Goal: Transaction & Acquisition: Download file/media

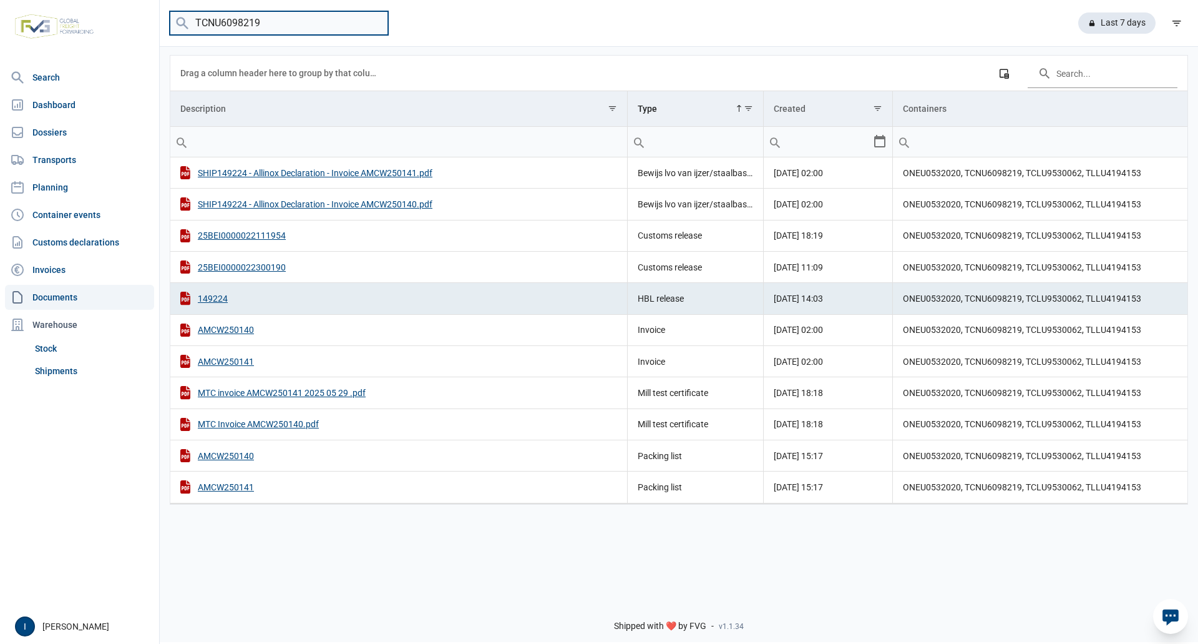
drag, startPoint x: 268, startPoint y: 21, endPoint x: 190, endPoint y: 19, distance: 78.7
click at [190, 19] on input "TCNU6098219" at bounding box center [279, 23] width 218 height 24
type input "n"
type input "NYKU0774270"
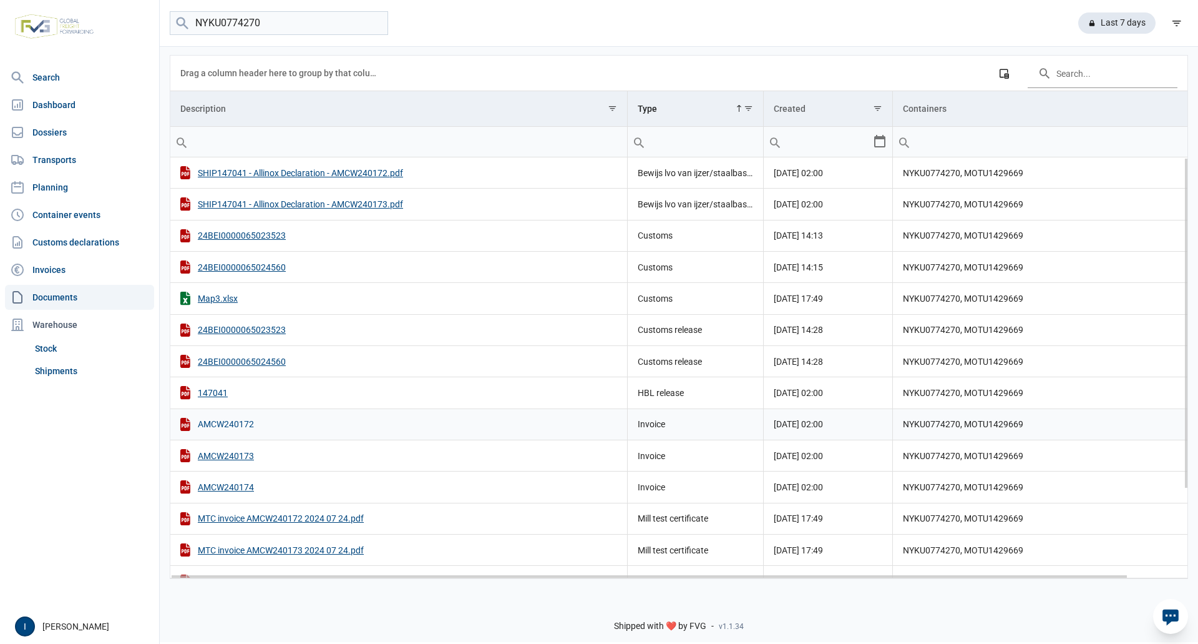
click at [234, 423] on div "AMCW240172" at bounding box center [398, 424] width 437 height 13
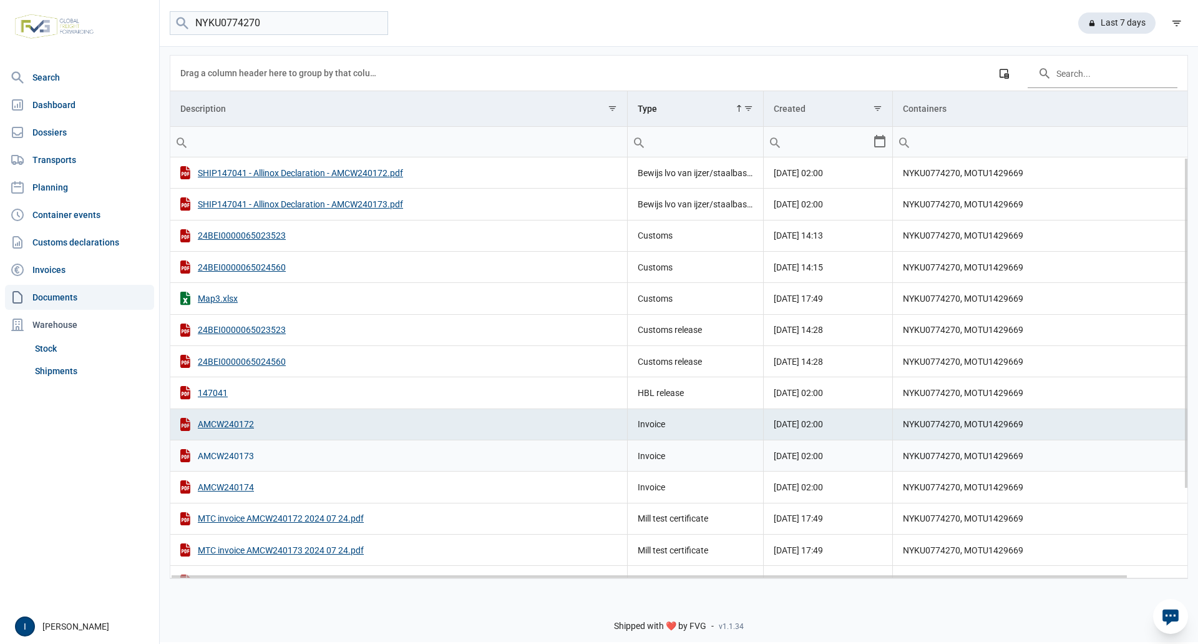
click at [235, 455] on div "AMCW240173" at bounding box center [398, 455] width 437 height 13
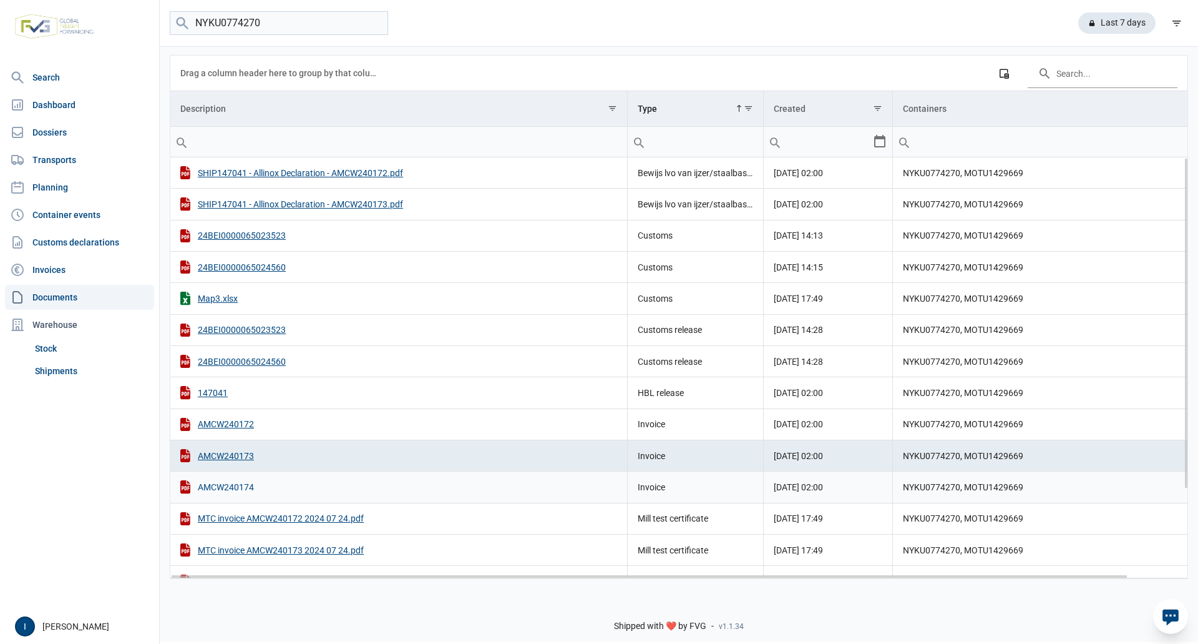
click at [240, 486] on div "AMCW240174" at bounding box center [398, 486] width 437 height 13
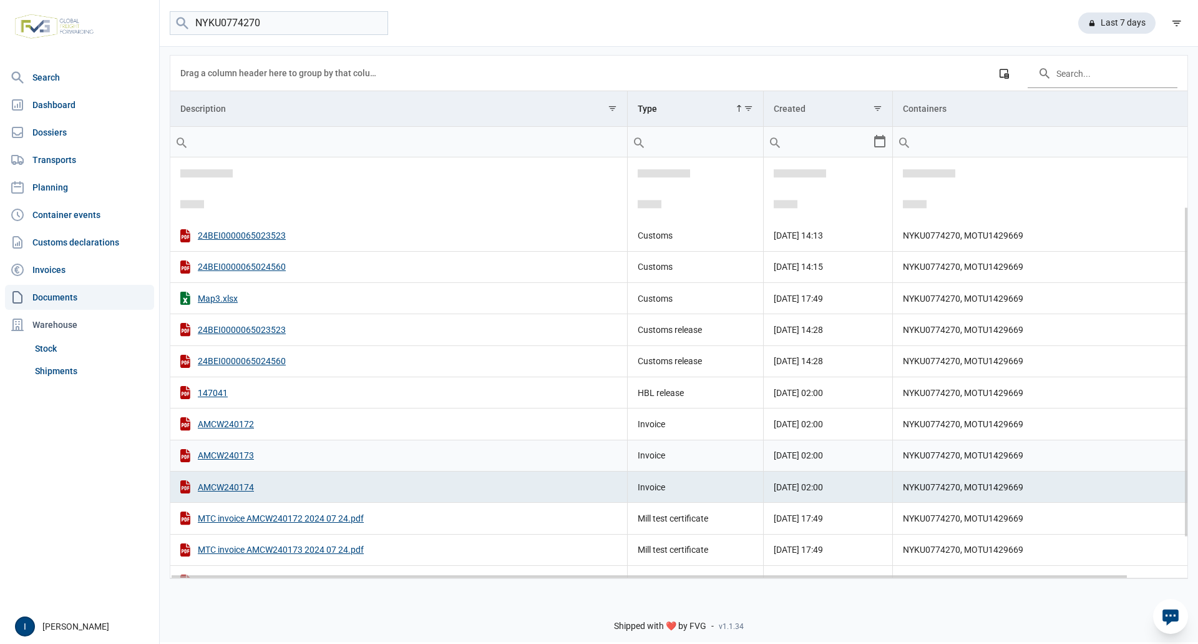
scroll to position [114, 0]
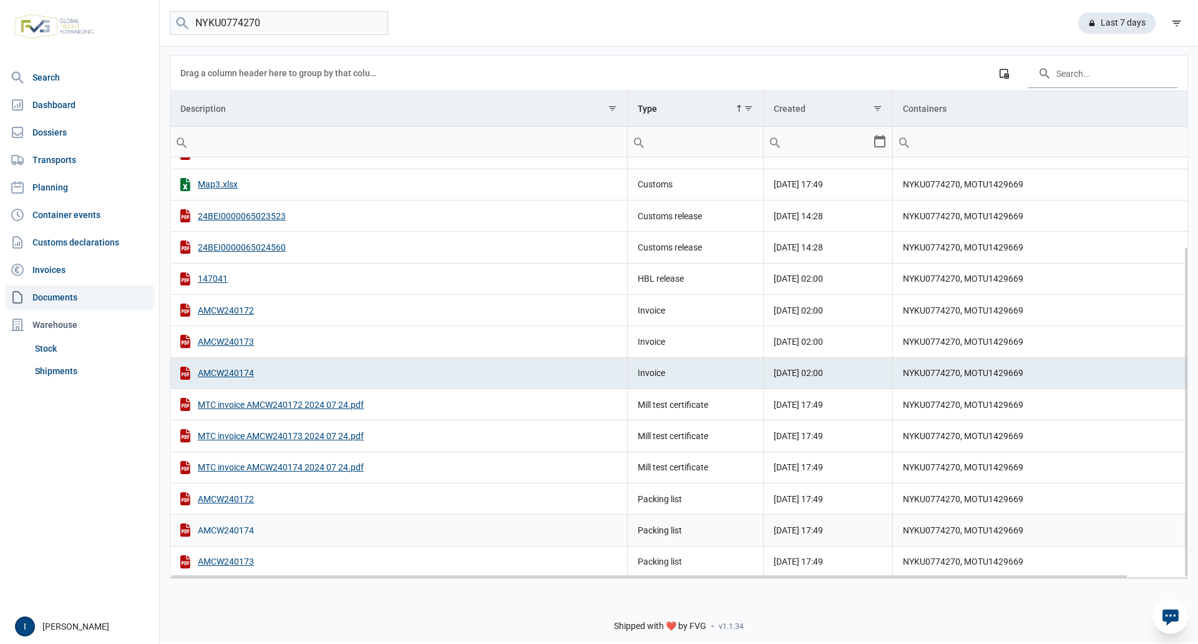
click at [249, 531] on div "AMCW240174" at bounding box center [398, 529] width 437 height 13
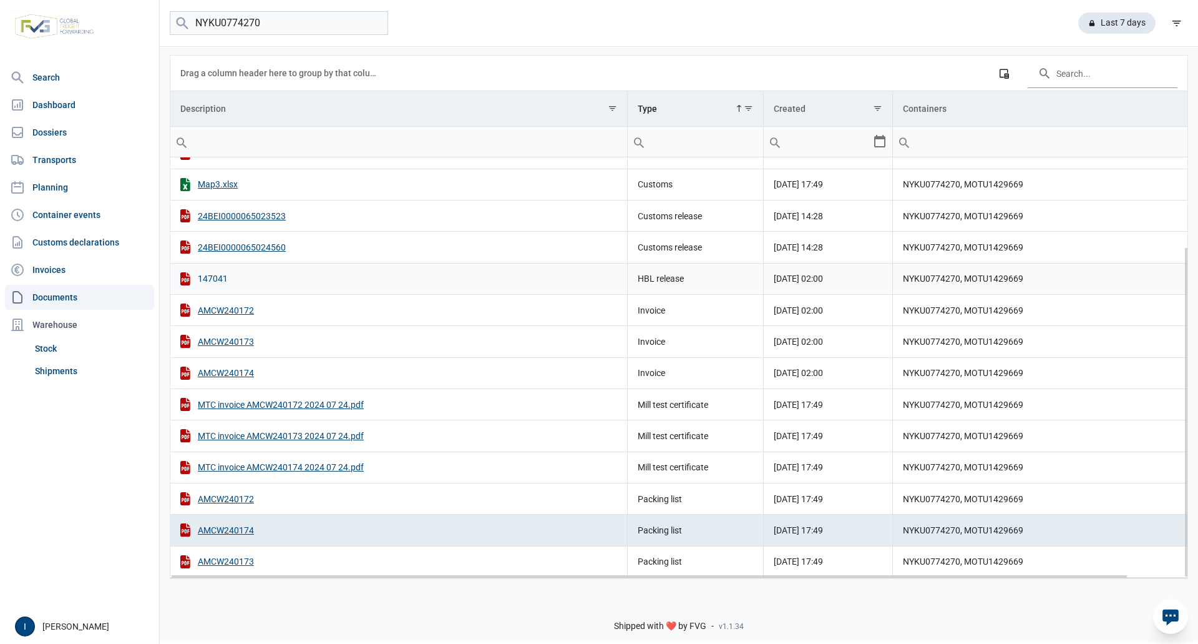
click at [215, 279] on div "147041" at bounding box center [398, 278] width 437 height 13
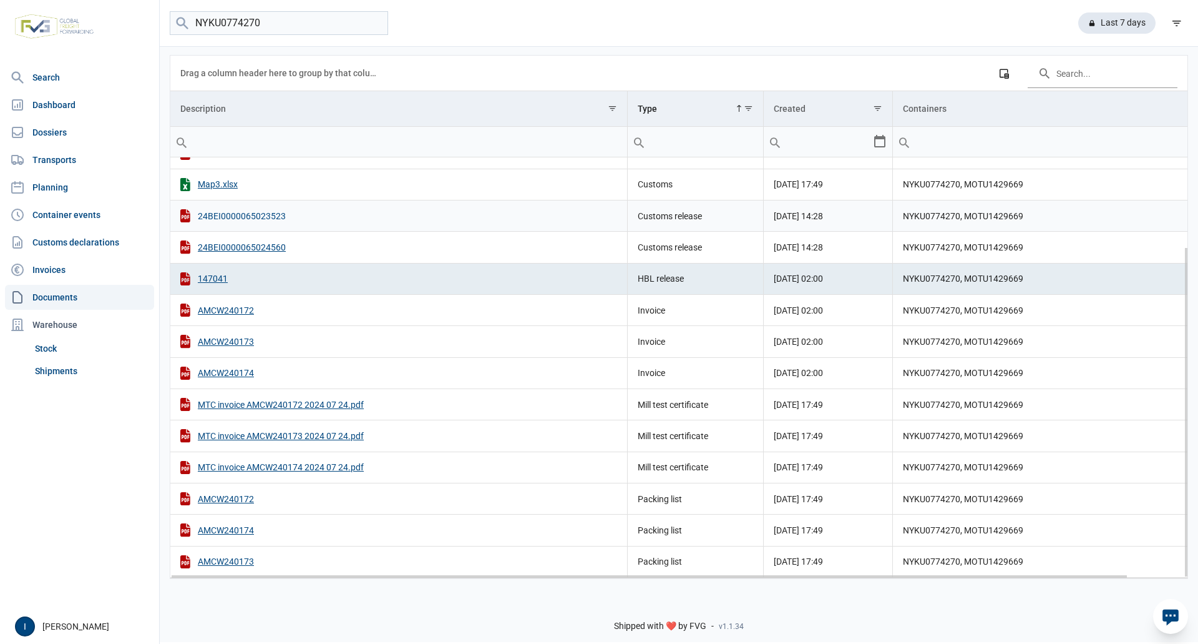
click at [257, 217] on div "24BEI0000065023523" at bounding box center [398, 215] width 437 height 13
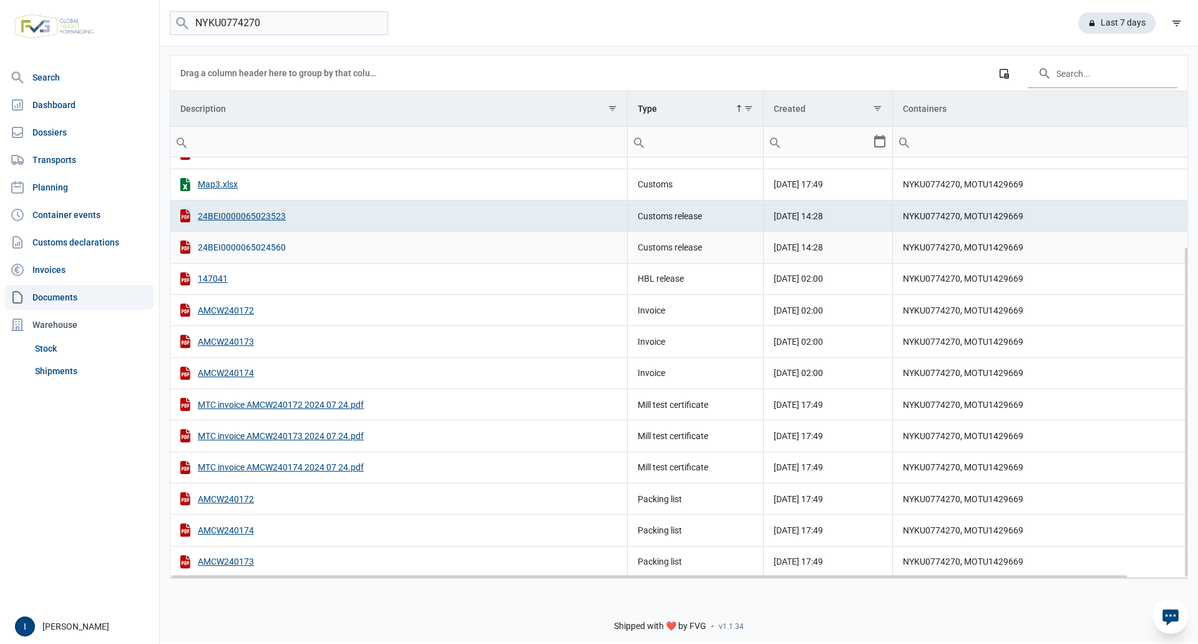
click at [271, 247] on div "24BEI0000065024560" at bounding box center [398, 246] width 437 height 13
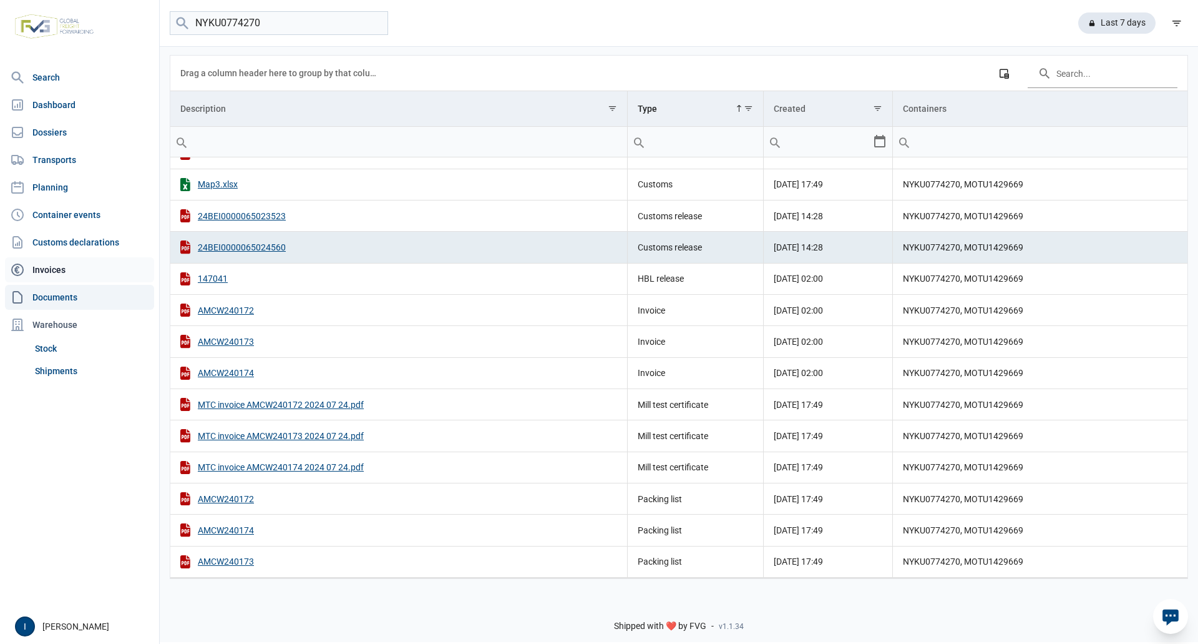
click at [55, 267] on link "Invoices" at bounding box center [79, 269] width 149 height 25
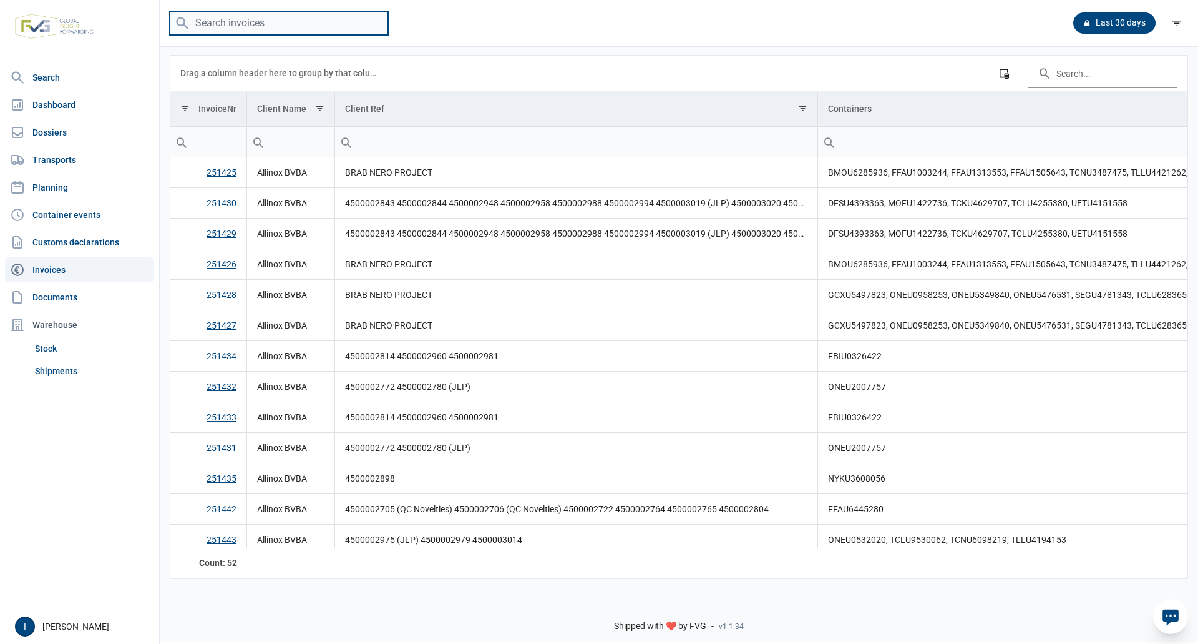
click at [232, 26] on input "search" at bounding box center [279, 23] width 218 height 24
type input "NYKU0774270"
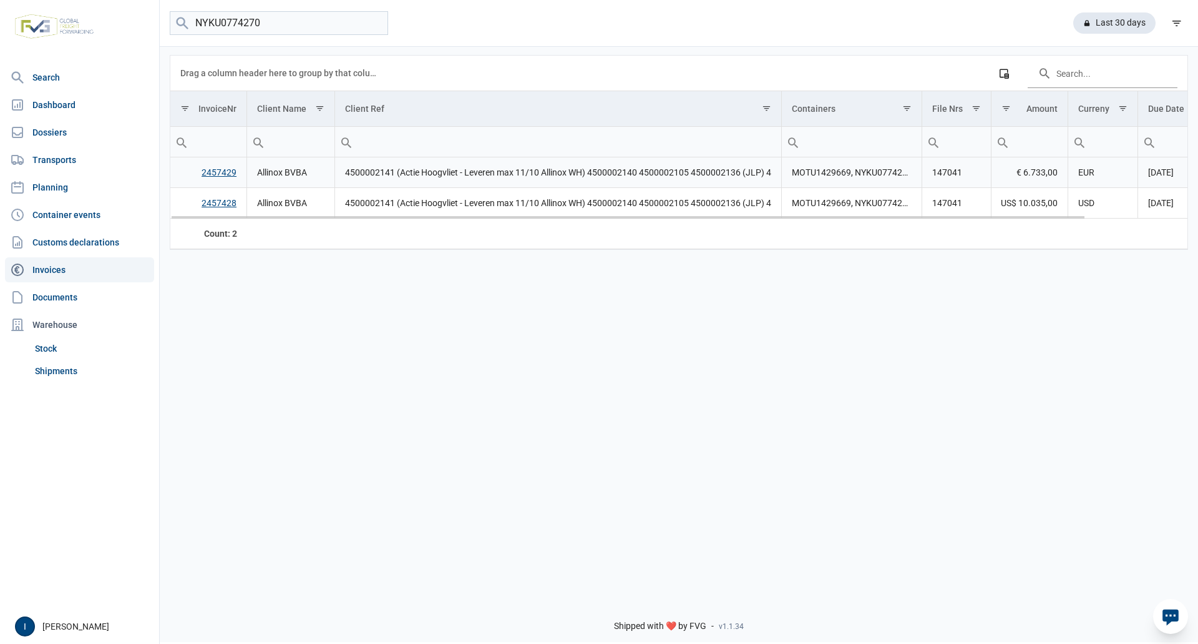
click at [223, 172] on link "2457429" at bounding box center [219, 172] width 35 height 10
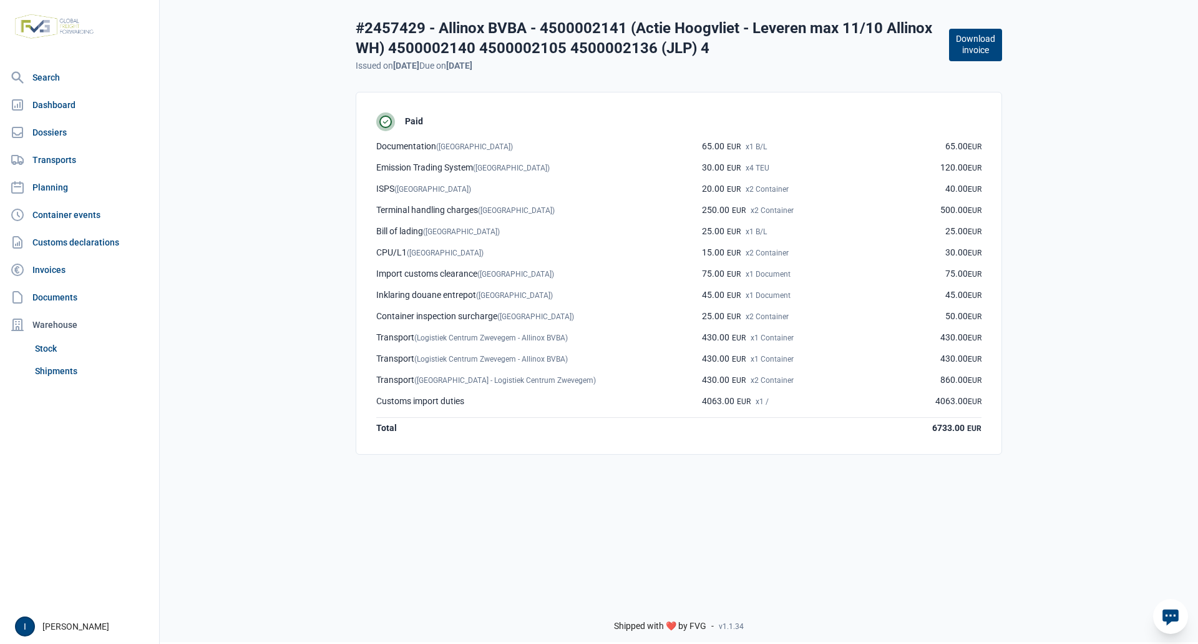
click at [972, 45] on button "Download invoice" at bounding box center [975, 45] width 53 height 32
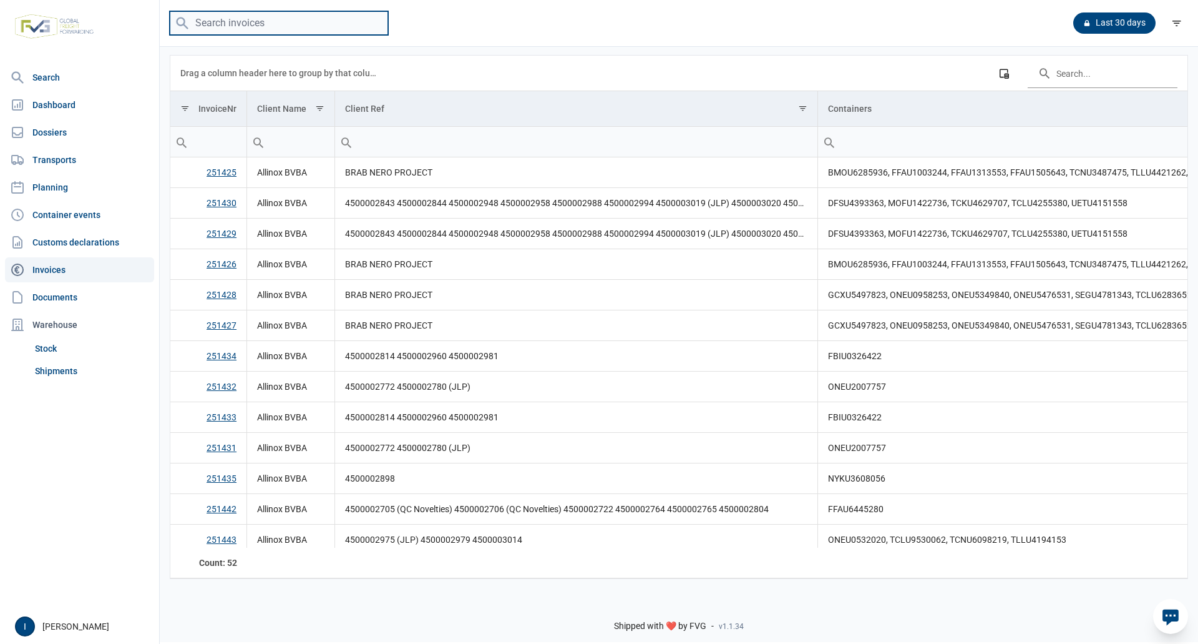
click at [215, 22] on input "search" at bounding box center [279, 23] width 218 height 24
type input "Y"
type input "NYKU0774270"
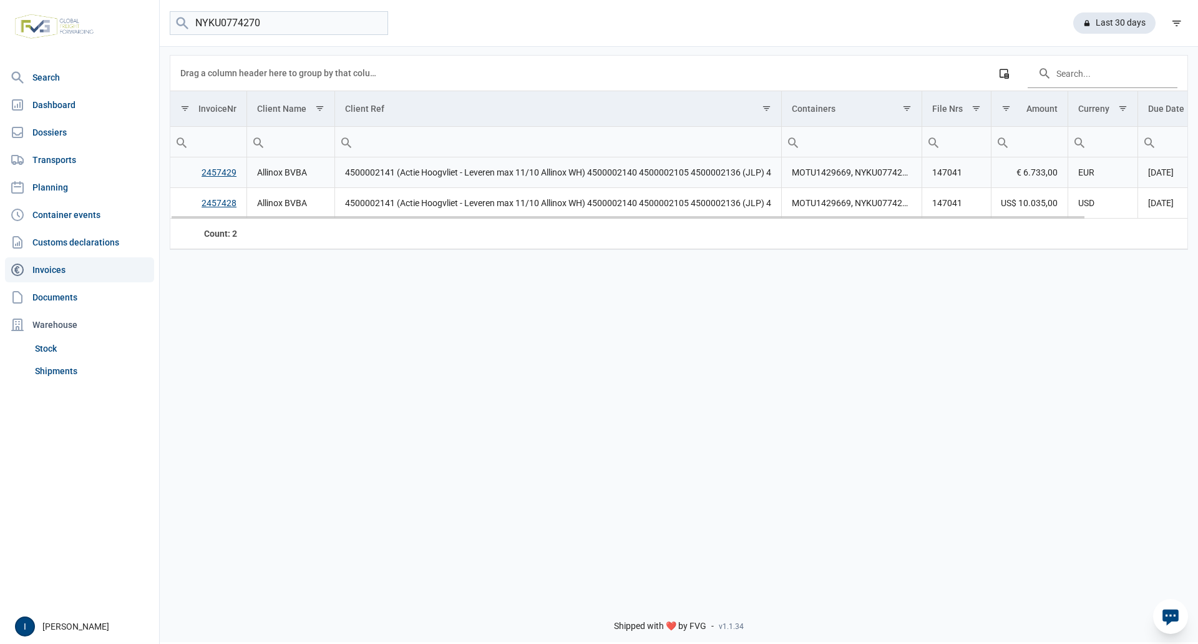
click at [215, 173] on link "2457429" at bounding box center [219, 172] width 35 height 10
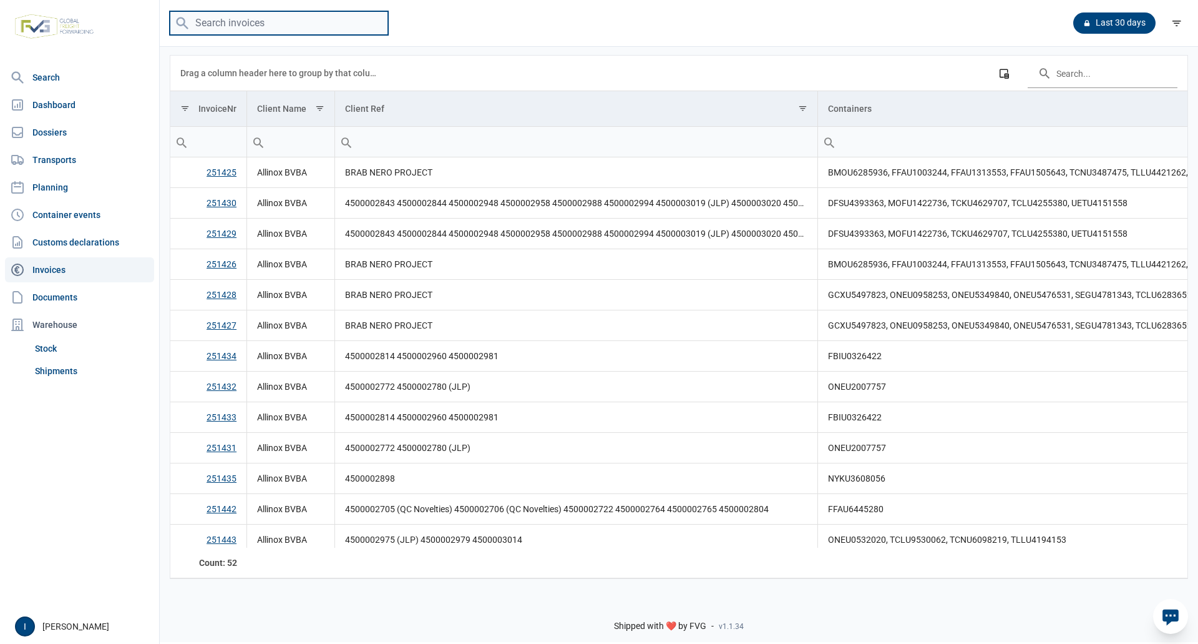
click at [237, 27] on input "search" at bounding box center [279, 23] width 218 height 24
type input "NYKU0774270"
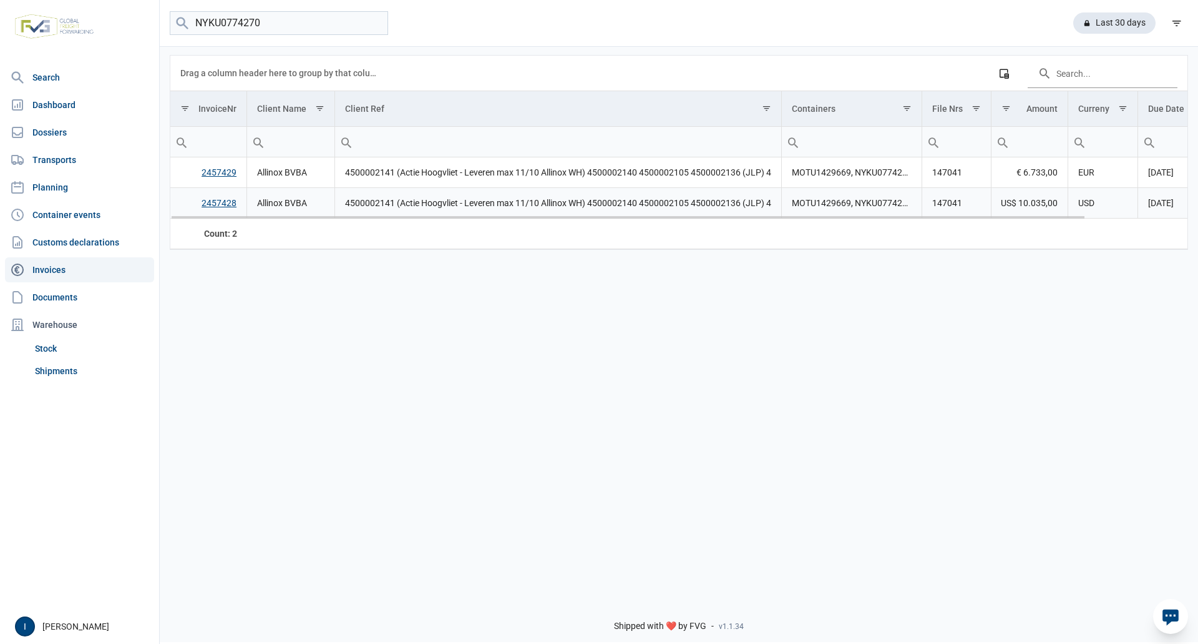
click at [218, 202] on link "2457428" at bounding box center [219, 203] width 35 height 10
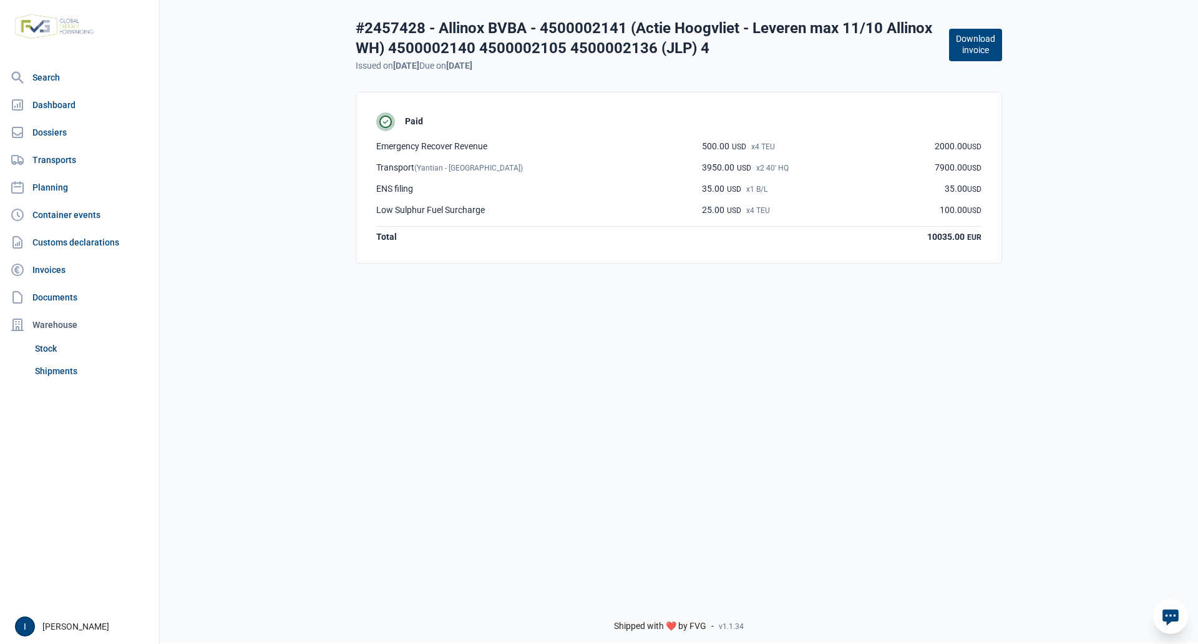
click at [982, 45] on button "Download invoice" at bounding box center [975, 45] width 53 height 32
